Goal: Communication & Community: Ask a question

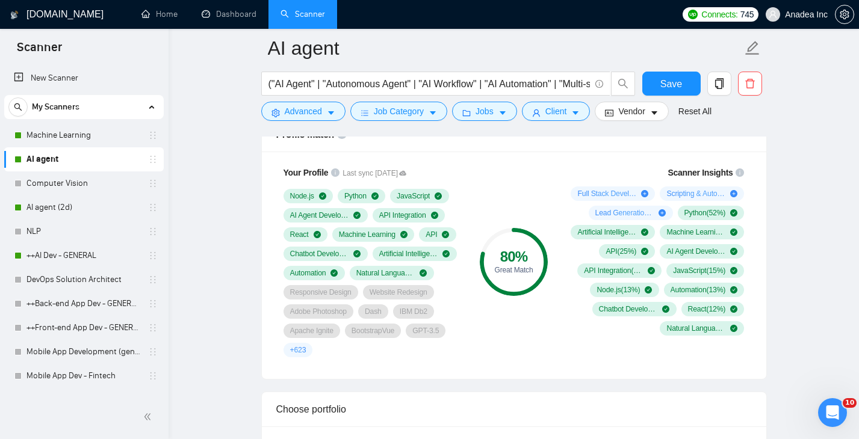
scroll to position [820, 0]
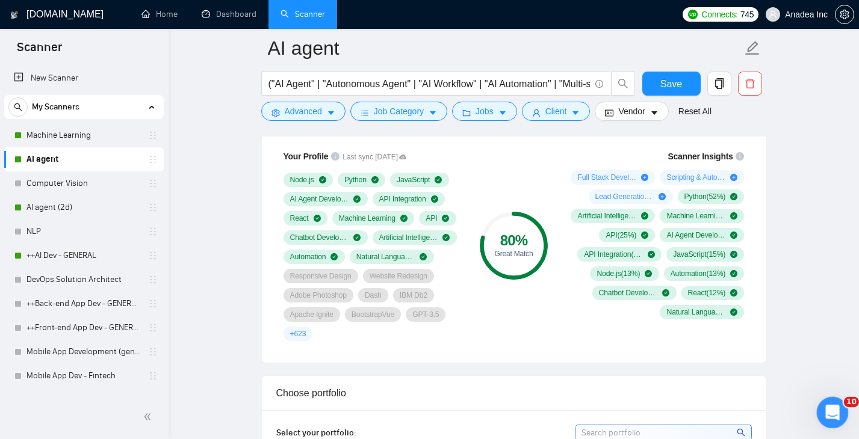
click at [828, 400] on div "Open Intercom Messenger" at bounding box center [831, 411] width 40 height 40
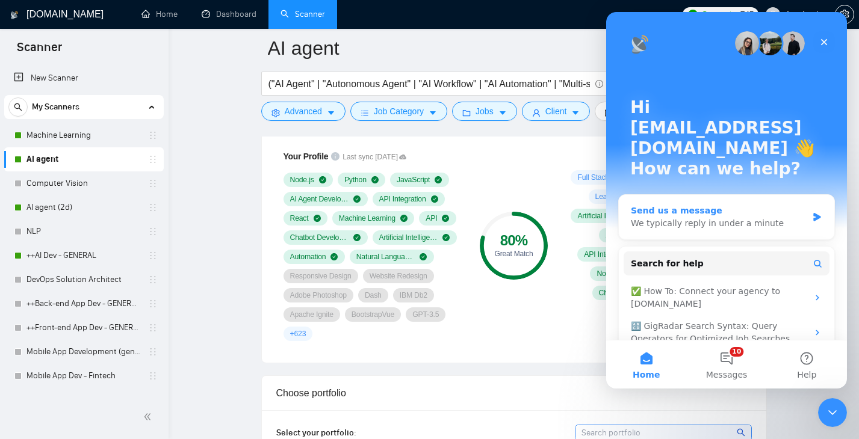
scroll to position [25, 0]
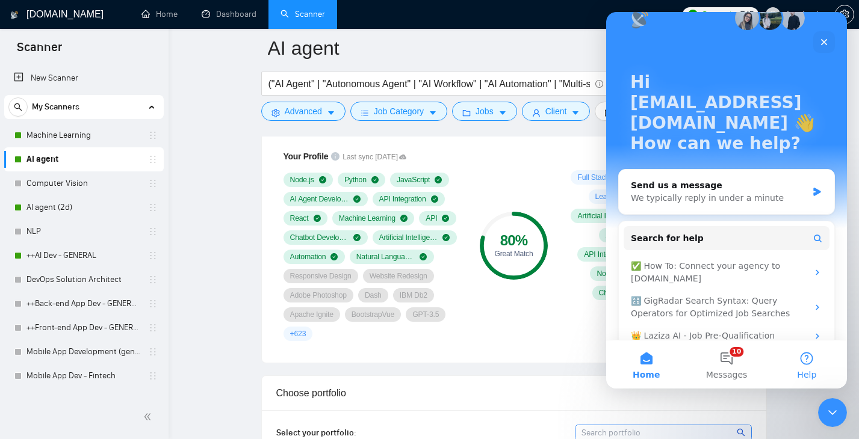
click at [807, 355] on button "Help" at bounding box center [807, 365] width 80 height 48
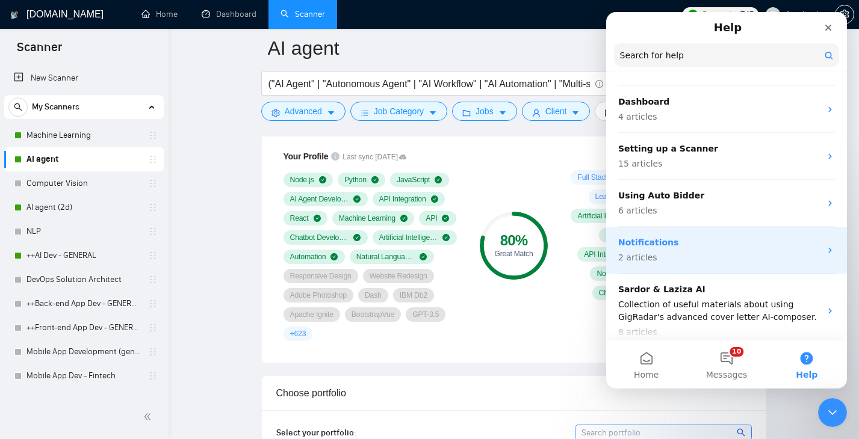
scroll to position [0, 0]
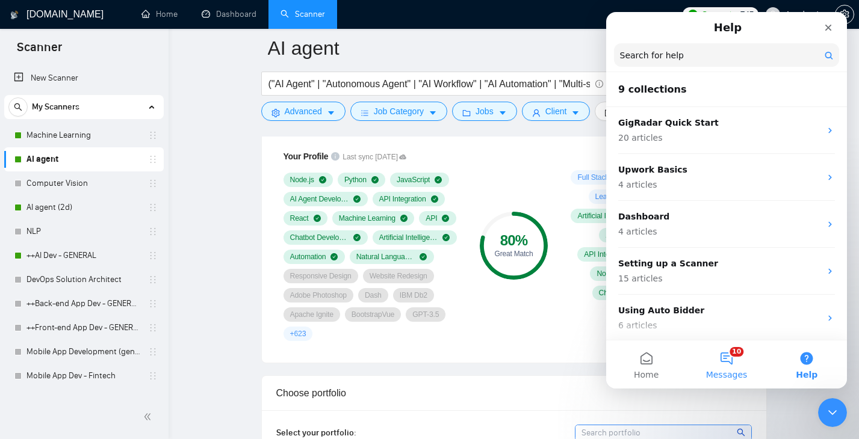
click at [733, 358] on button "10 Messages" at bounding box center [726, 365] width 80 height 48
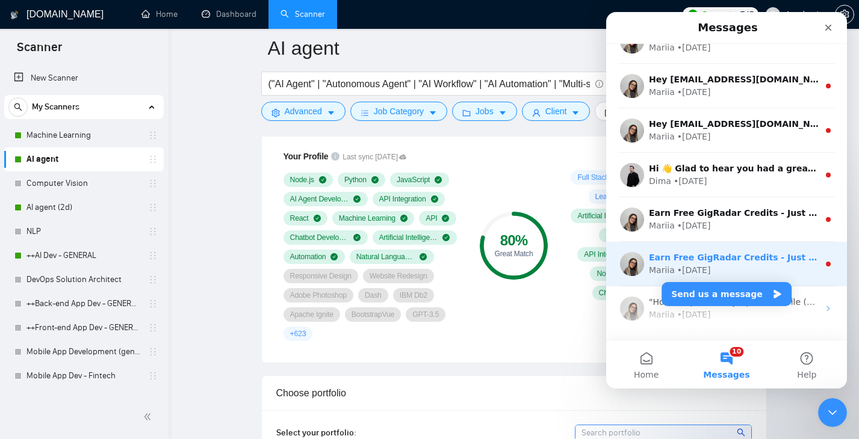
scroll to position [197, 0]
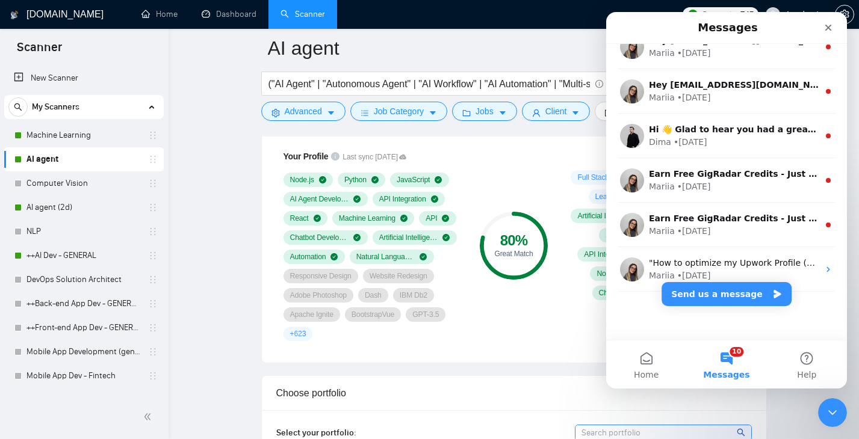
click at [720, 364] on button "10 Messages" at bounding box center [726, 365] width 80 height 48
click at [730, 362] on button "16 Messages" at bounding box center [726, 365] width 80 height 48
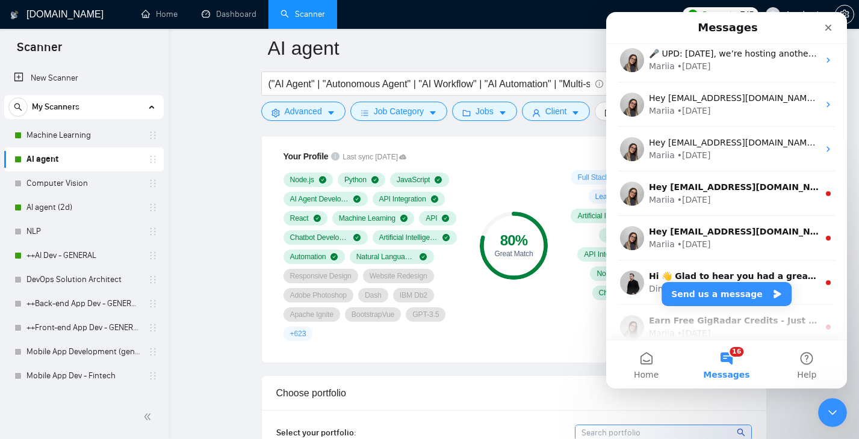
scroll to position [0, 0]
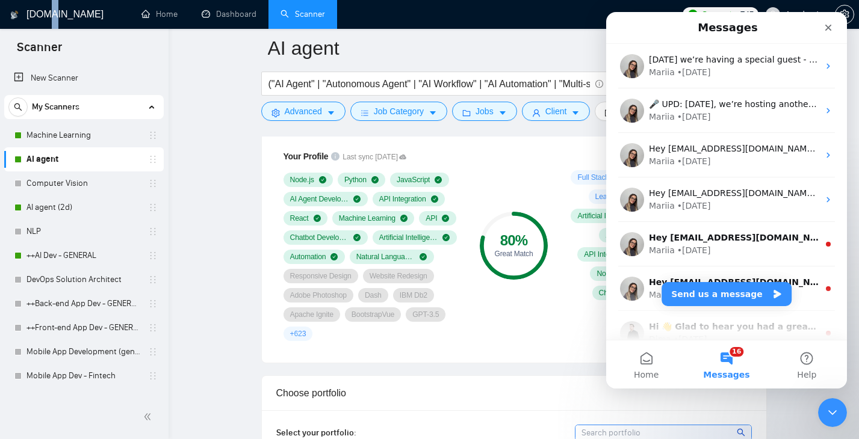
click at [50, 12] on h1 "GigRadar.io" at bounding box center [64, 14] width 77 height 29
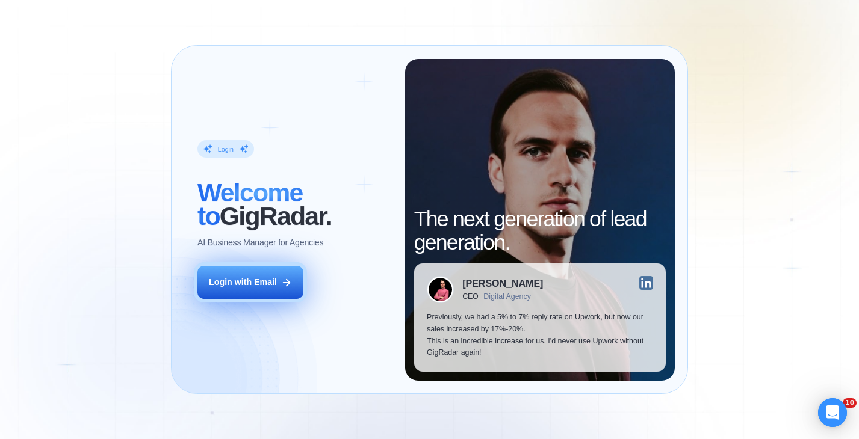
click at [267, 285] on div "Login with Email" at bounding box center [243, 283] width 68 height 12
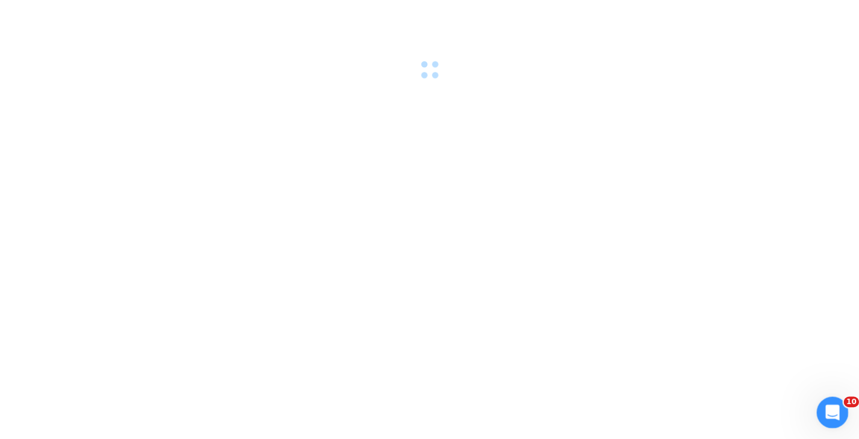
click at [834, 402] on div "Open Intercom Messenger" at bounding box center [831, 411] width 40 height 40
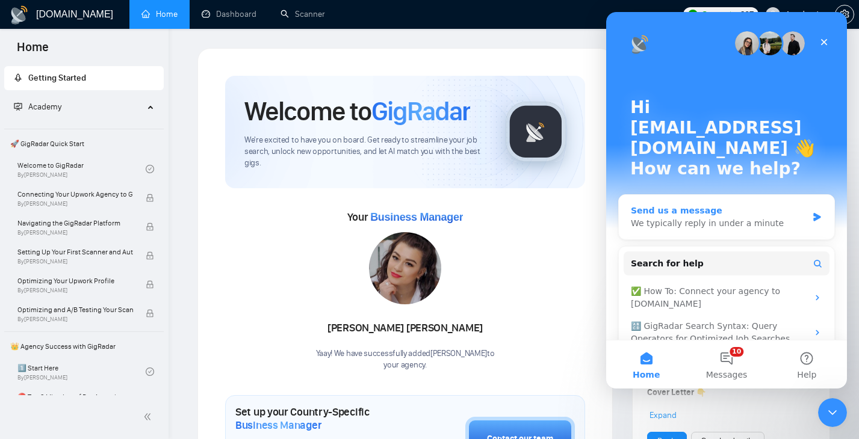
click at [737, 217] on div "We typically reply in under a minute" at bounding box center [719, 223] width 176 height 13
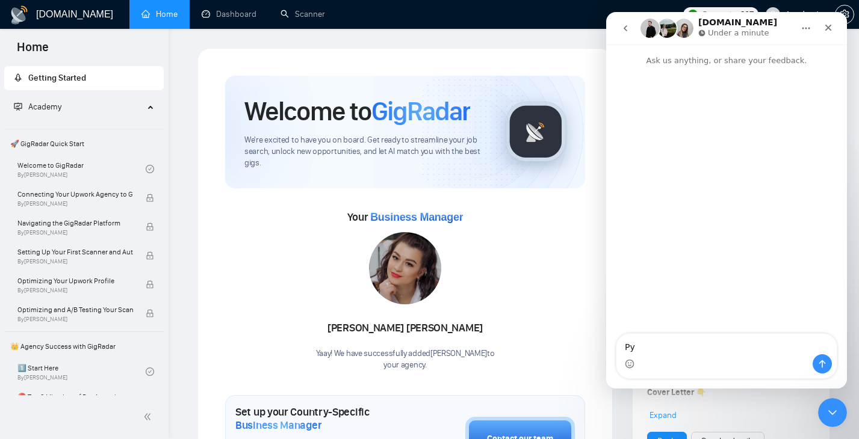
type textarea "Р"
type textarea "Hello!"
type textarea "V"
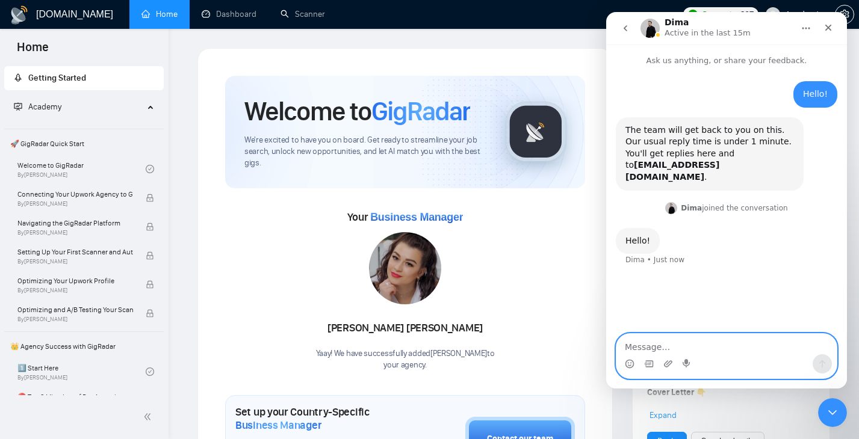
click at [668, 348] on textarea "Message…" at bounding box center [726, 344] width 220 height 20
paste textarea "How can we switch to the cheapest tariff?"
type textarea "How can we switch to the cheapest tariff?"
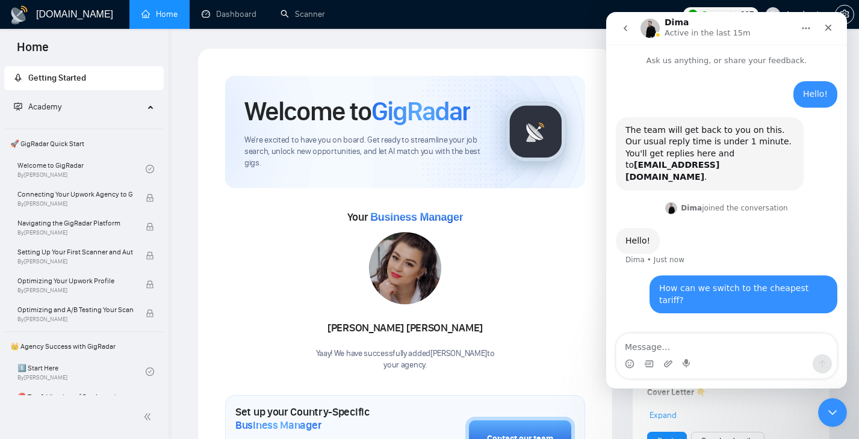
click at [672, 202] on img "Dima says…" at bounding box center [671, 208] width 12 height 12
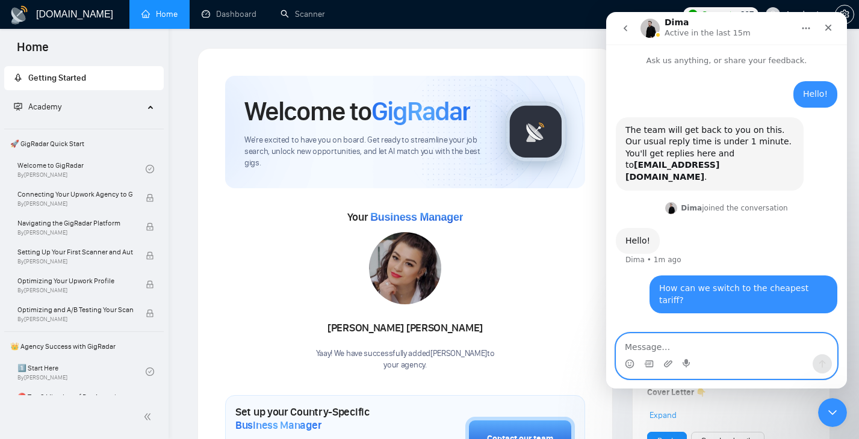
click at [654, 336] on textarea "Message…" at bounding box center [726, 344] width 220 height 20
type textarea "ф"
type textarea "and what will be the proce?"
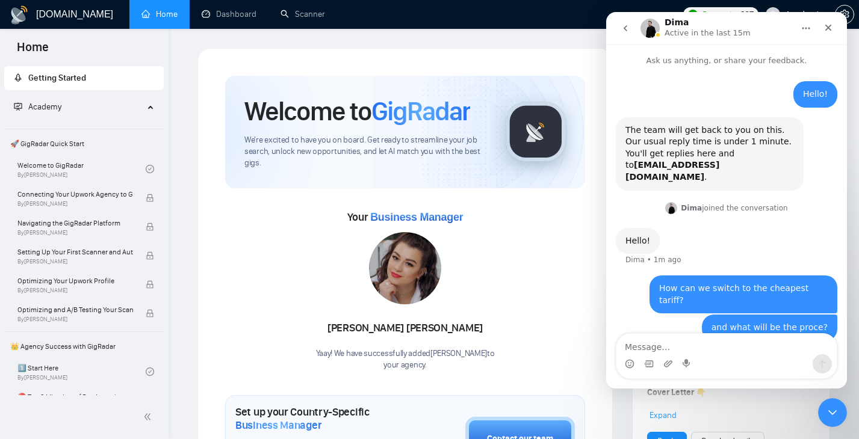
click at [816, 322] on div "and what will be the proce?" at bounding box center [770, 328] width 116 height 12
click at [820, 322] on div "and what will be the proce?" at bounding box center [770, 328] width 116 height 12
click at [642, 343] on textarea "Message…" at bounding box center [726, 344] width 220 height 20
type textarea "price"
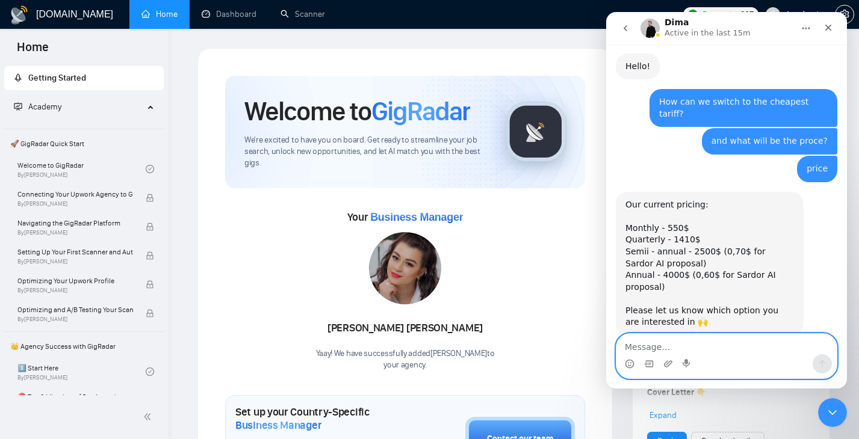
scroll to position [178, 0]
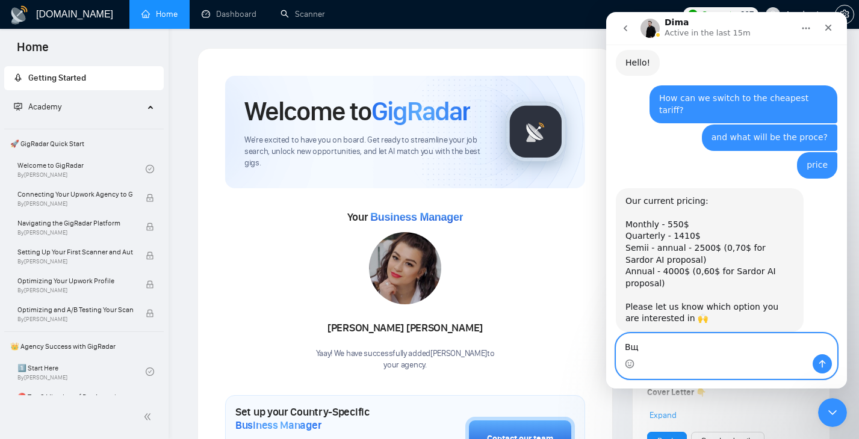
type textarea "В"
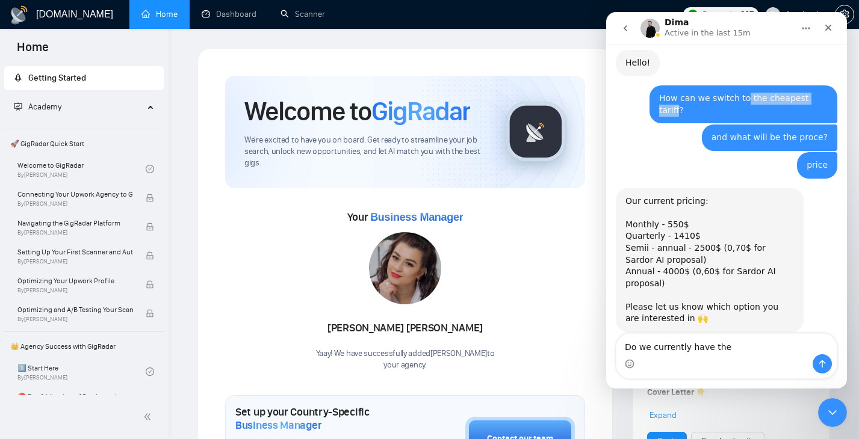
drag, startPoint x: 750, startPoint y: 86, endPoint x: 823, endPoint y: 89, distance: 72.9
click at [823, 93] on div "How can we switch to the cheapest tariff?" at bounding box center [743, 104] width 169 height 23
copy div "the cheapest tariff"
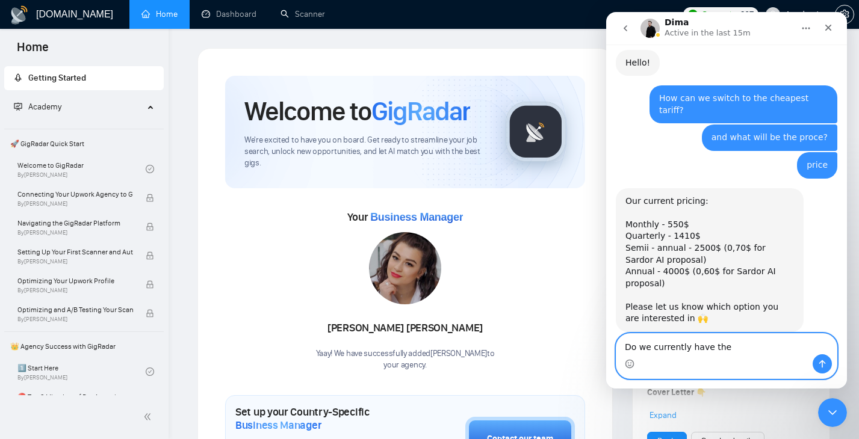
click at [731, 342] on textarea "Do we currently have the" at bounding box center [726, 344] width 220 height 20
paste textarea "the cheapest tariff"
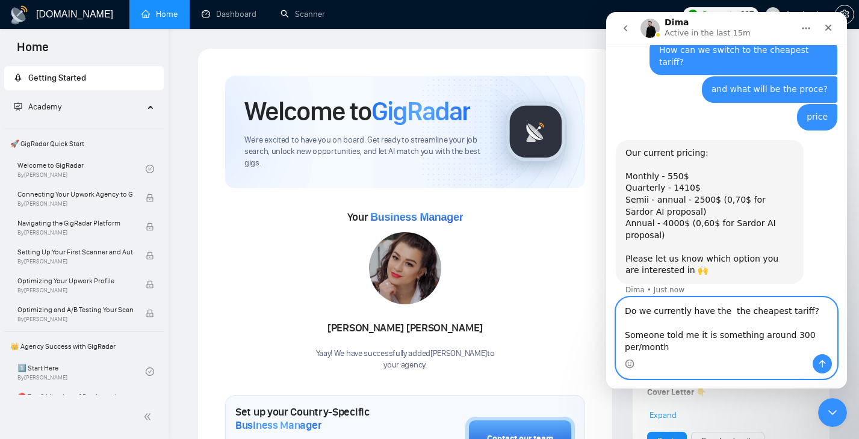
scroll to position [238, 0]
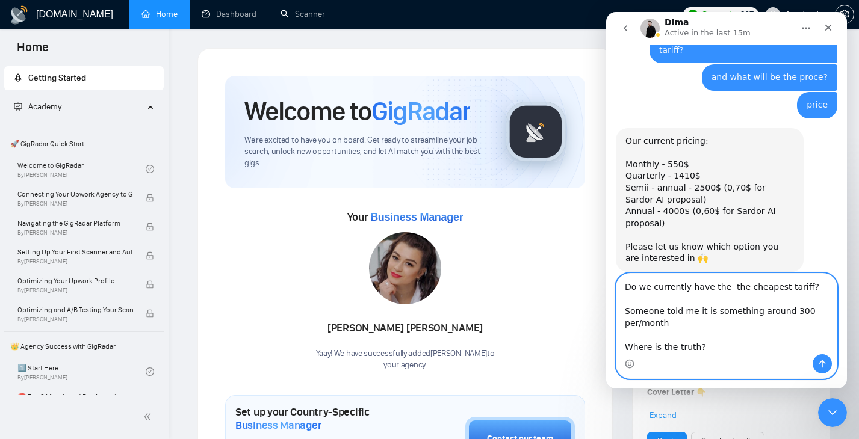
type textarea "Do we currently have the the cheapest tariff? Someone told me it is something a…"
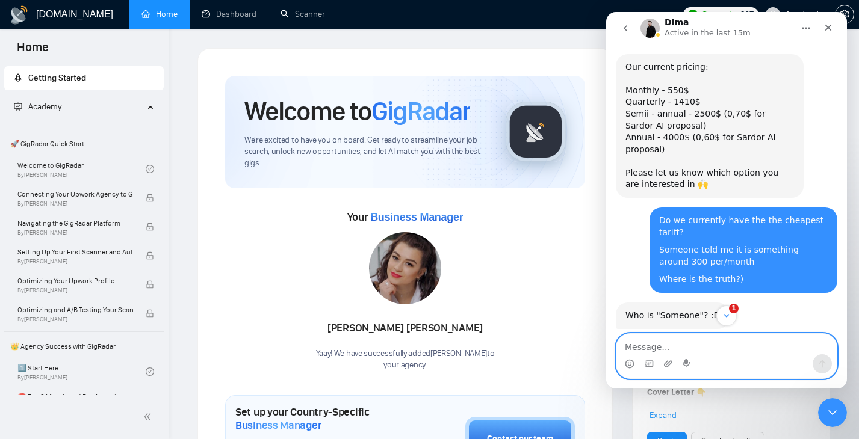
scroll to position [356, 0]
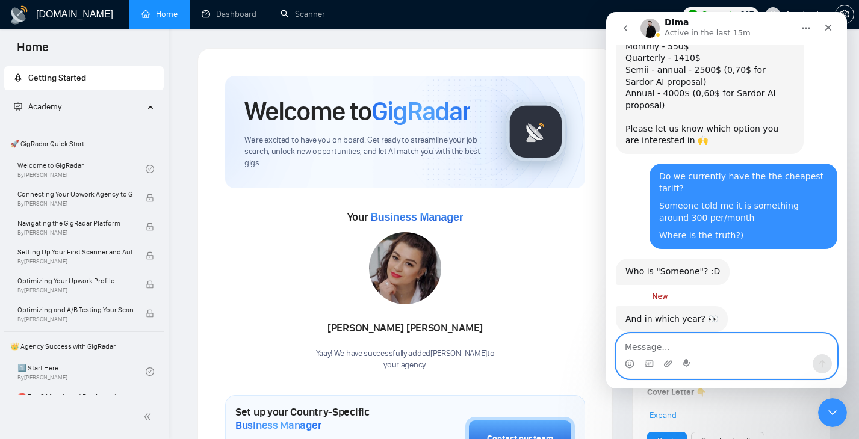
click at [674, 347] on textarea "Message…" at bounding box center [726, 344] width 220 height 20
type textarea "O"
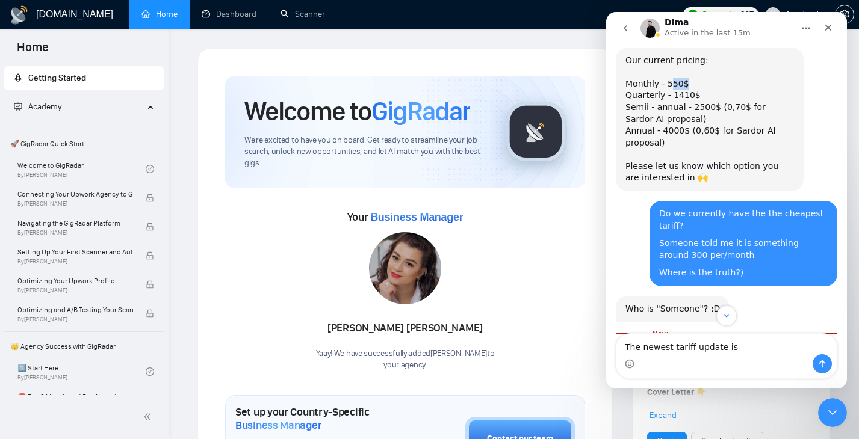
drag, startPoint x: 668, startPoint y: 59, endPoint x: 687, endPoint y: 60, distance: 19.9
click at [687, 78] on div "Monthly - 550$" at bounding box center [709, 84] width 169 height 12
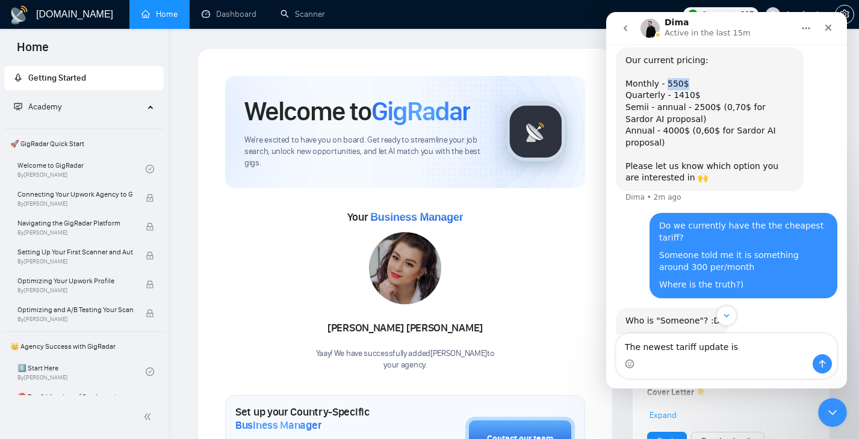
drag, startPoint x: 665, startPoint y: 60, endPoint x: 687, endPoint y: 60, distance: 22.3
click at [687, 78] on div "Monthly - 550$" at bounding box center [709, 84] width 169 height 12
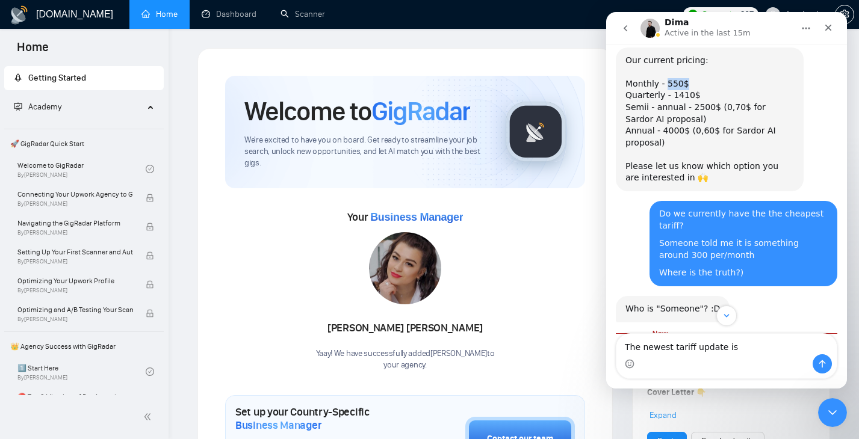
copy div "550$"
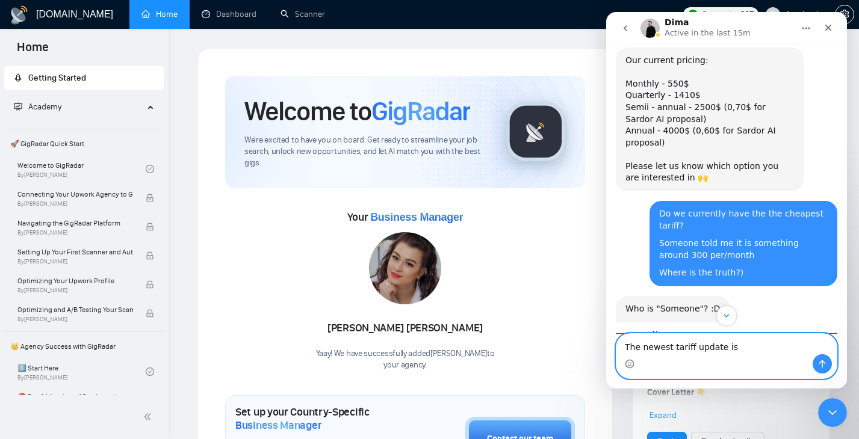
click at [737, 346] on textarea "The newest tariff update is" at bounding box center [726, 344] width 220 height 20
paste textarea "550$"
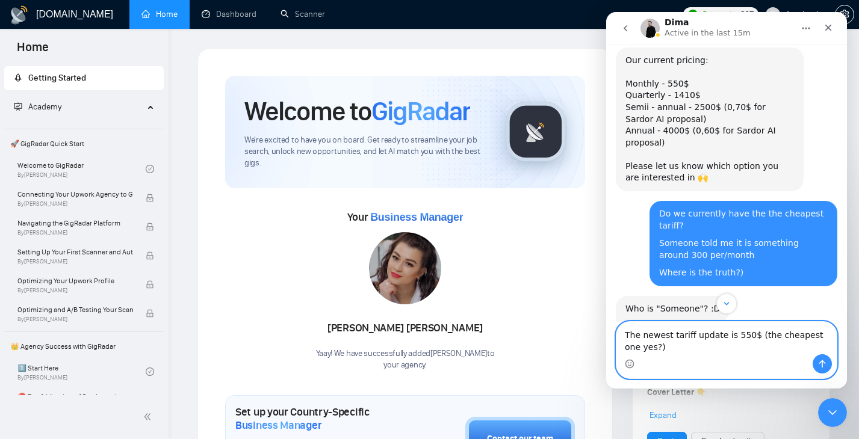
type textarea "The newest tariff update is 550$ (the cheapest one yes?)"
click at [819, 361] on icon "Send a message…" at bounding box center [822, 364] width 10 height 10
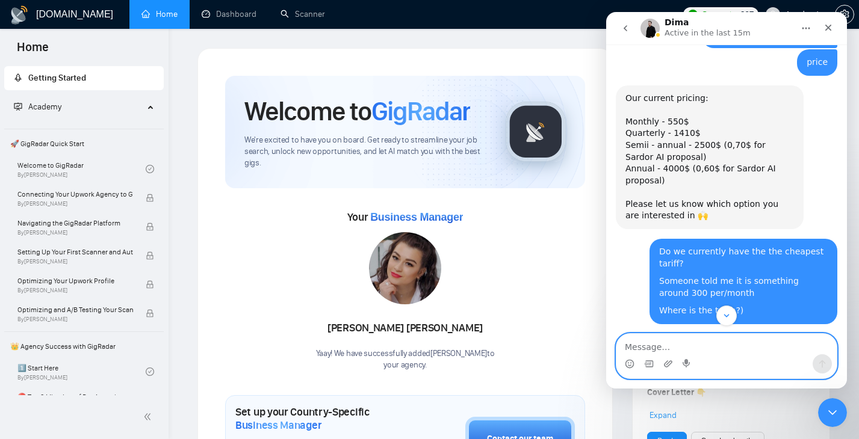
scroll to position [276, 0]
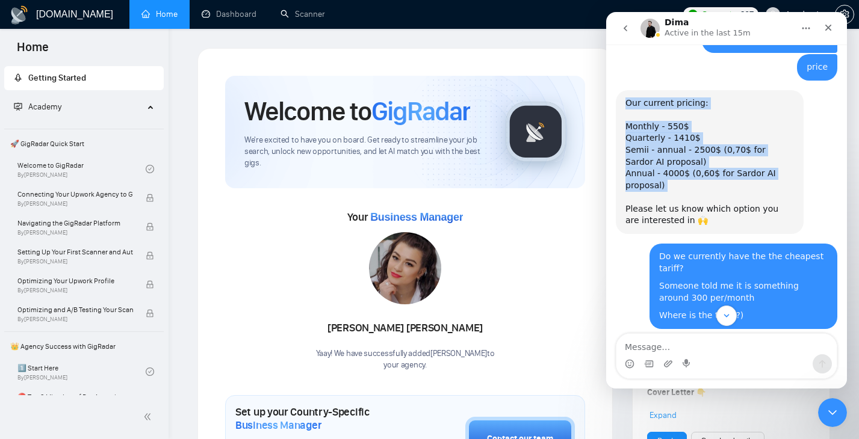
drag, startPoint x: 628, startPoint y: 76, endPoint x: 711, endPoint y: 173, distance: 127.2
click at [711, 173] on div "Our current pricing: ​ Monthly - 550$ Quarterly - 1410$ Semii - annual - 2500$ …" at bounding box center [709, 163] width 169 height 130
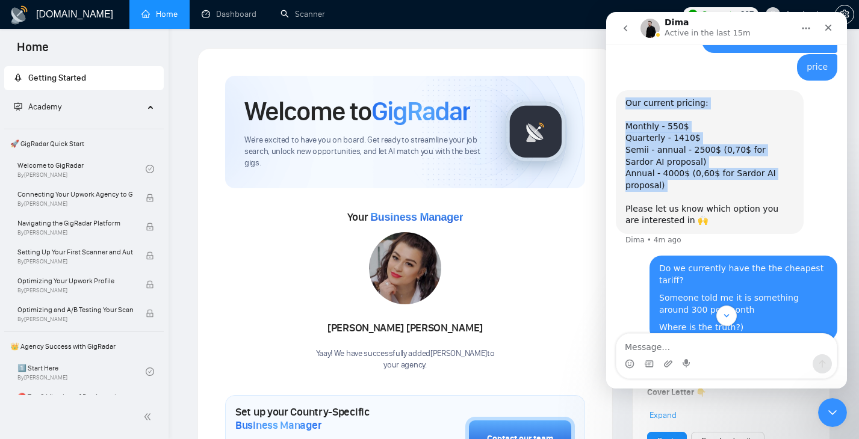
copy div "Our current pricing: ​ Monthly - 550$ Quarterly - 1410$ Semii - annual - 2500$ …"
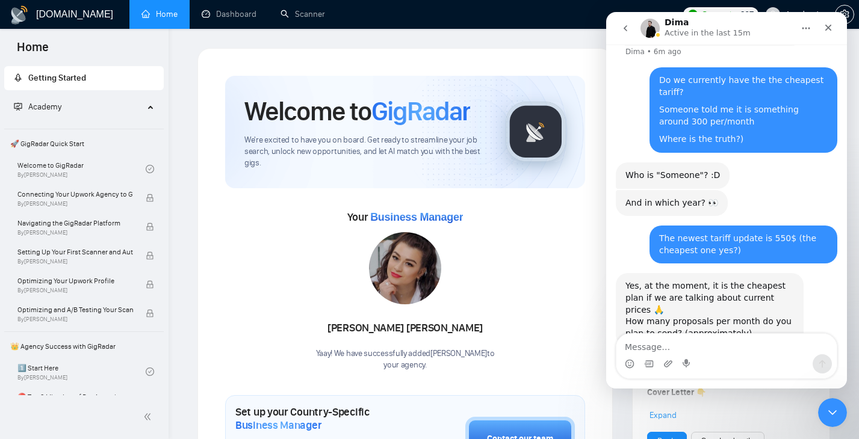
scroll to position [467, 0]
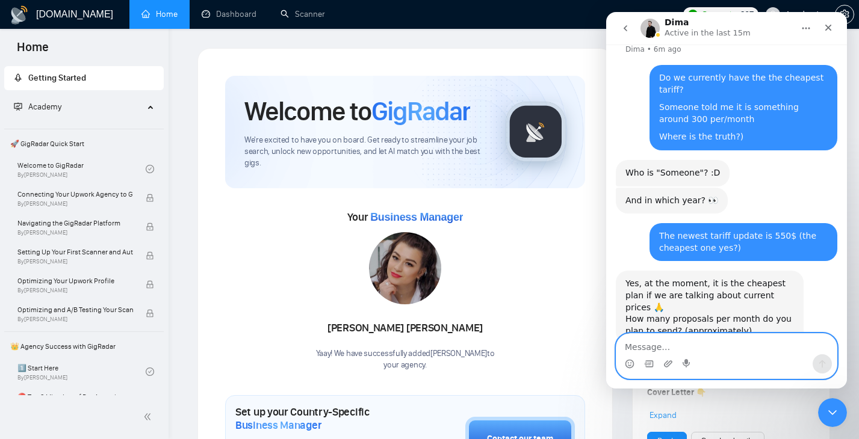
click at [672, 347] on textarea "Message…" at bounding box center [726, 344] width 220 height 20
type textarea "Е"
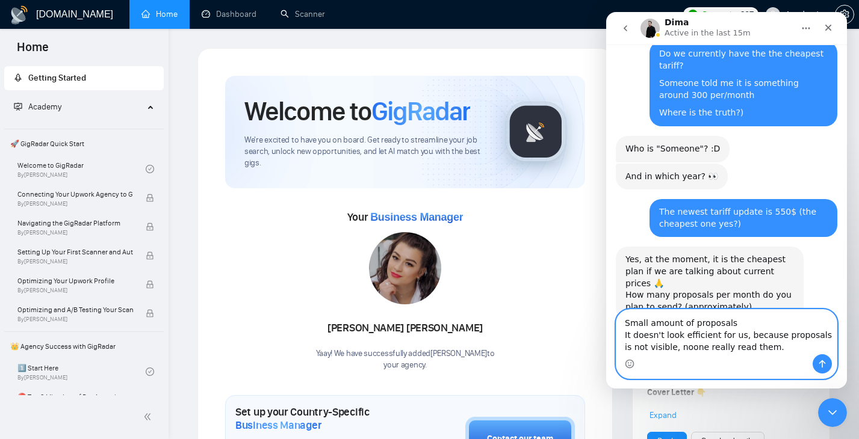
scroll to position [503, 0]
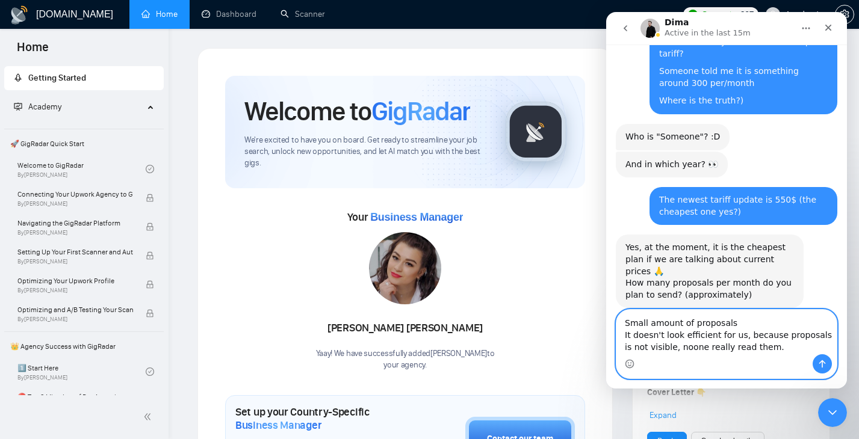
drag, startPoint x: 759, startPoint y: 336, endPoint x: 613, endPoint y: 322, distance: 147.0
click at [613, 322] on div "Small amount of proposals It doesn't look efficient for us, because proposals i…" at bounding box center [726, 344] width 241 height 70
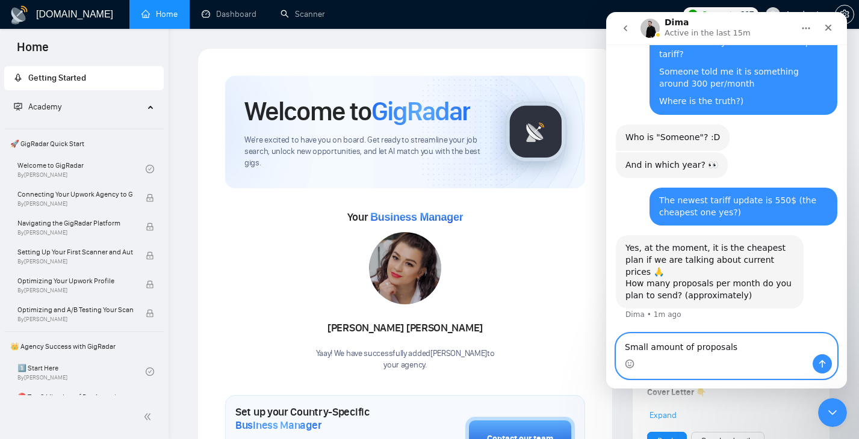
scroll to position [491, 0]
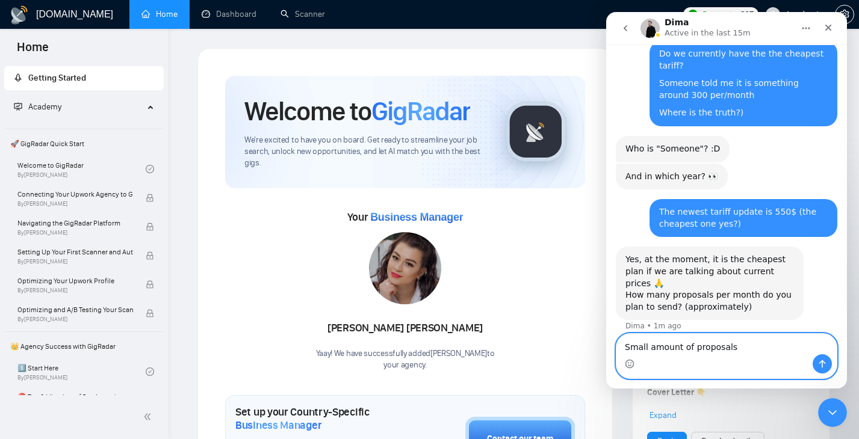
type textarea "Small amount of proposals"
click at [820, 362] on icon "Send a message…" at bounding box center [822, 365] width 7 height 8
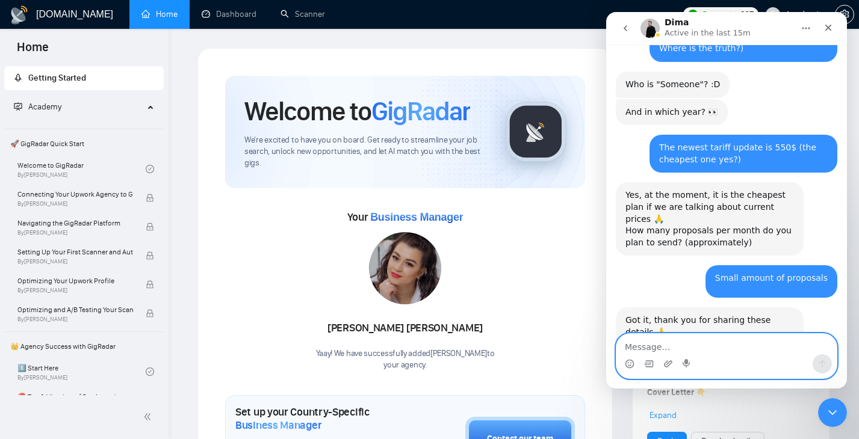
scroll to position [592, 0]
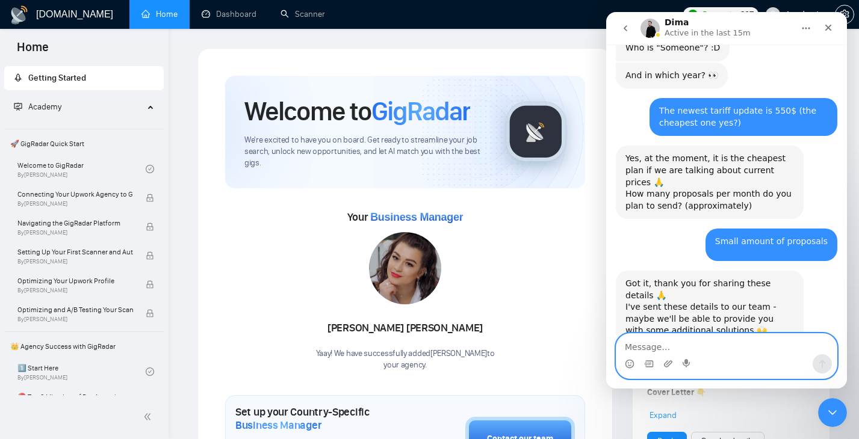
click at [686, 345] on textarea "Message…" at bounding box center [726, 344] width 220 height 20
type textarea "Щ"
type textarea "Ok, thank you, let us know"
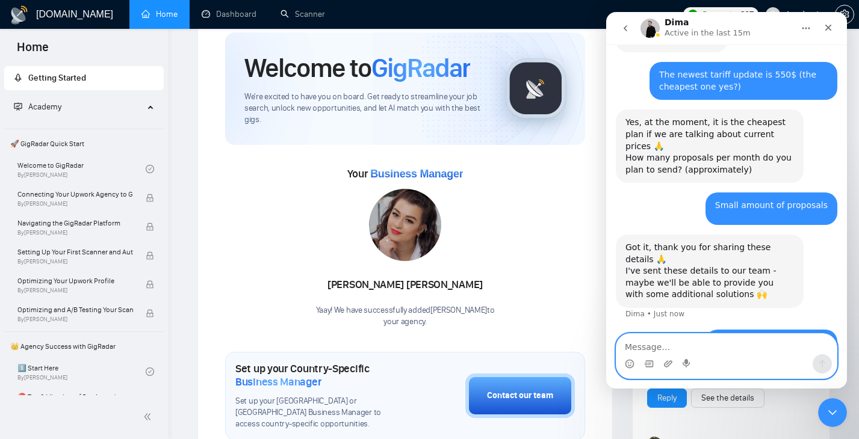
scroll to position [93, 0]
